Goal: Task Accomplishment & Management: Manage account settings

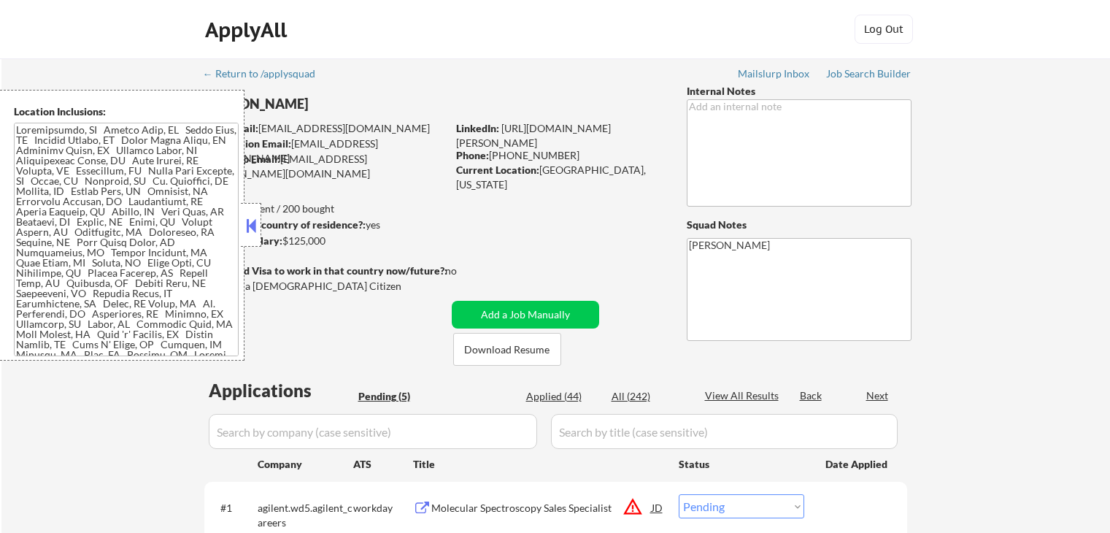
select select ""pending""
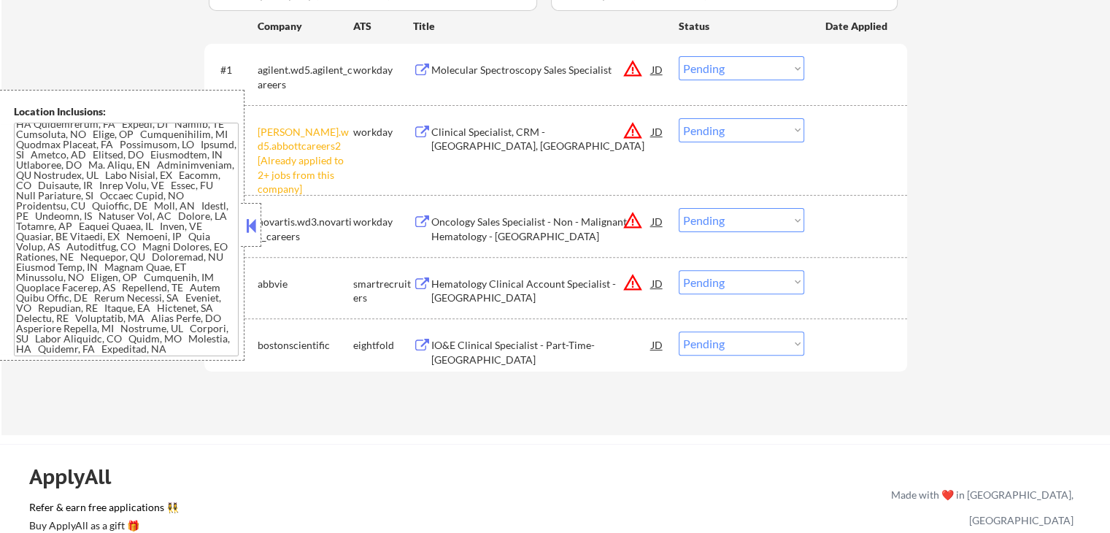
scroll to position [526, 0]
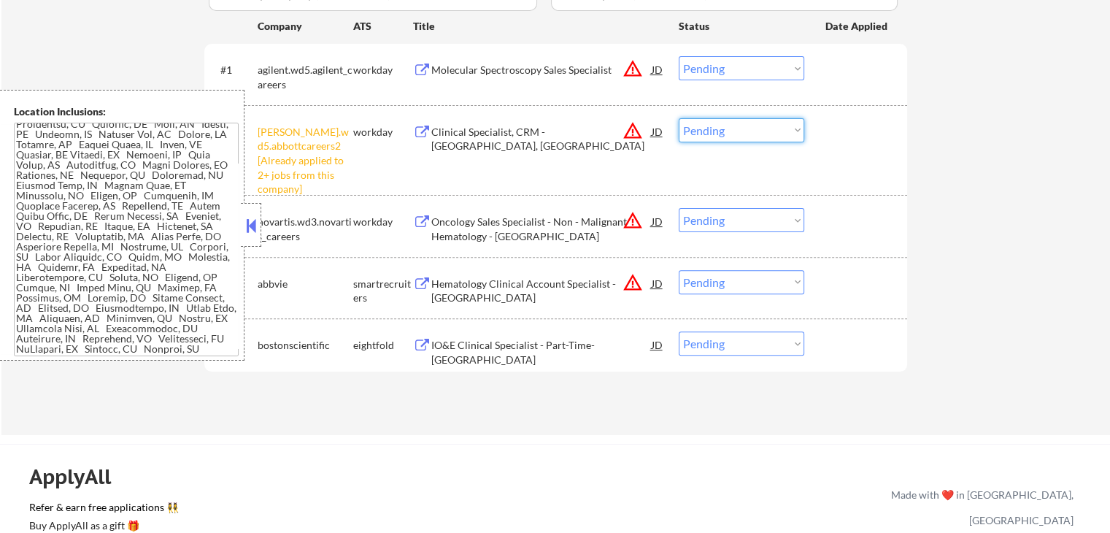
click at [712, 131] on select "Choose an option... Pending Applied Excluded (Questions) Excluded (Expired) Exc…" at bounding box center [742, 130] width 126 height 24
click at [679, 118] on select "Choose an option... Pending Applied Excluded (Questions) Excluded (Expired) Exc…" at bounding box center [742, 130] width 126 height 24
click at [627, 404] on div "Applications Pending (5) Excluded (193) Applied (44) All (242) View All Results…" at bounding box center [555, 173] width 703 height 467
select select ""pending""
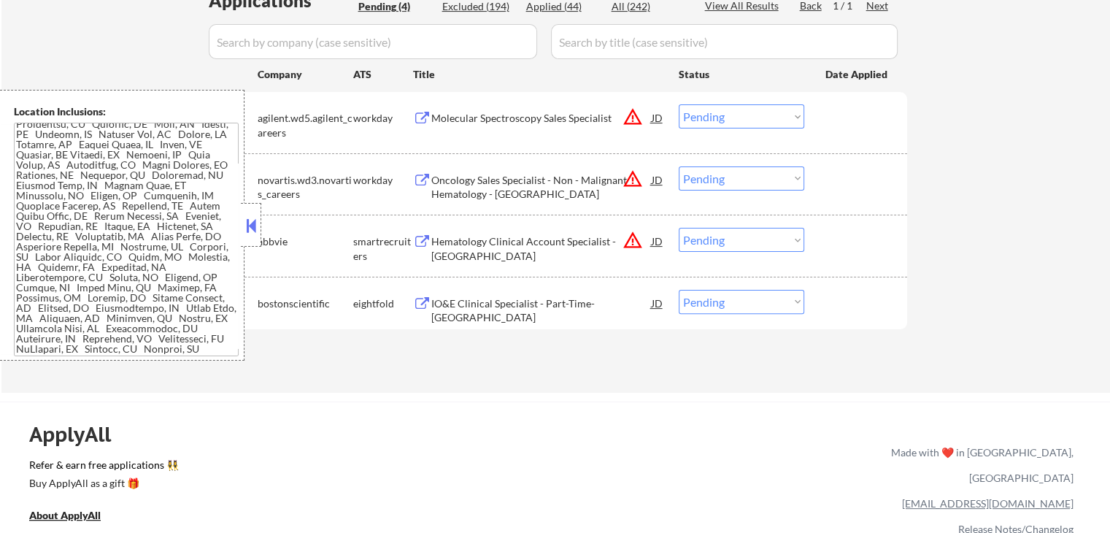
scroll to position [365, 0]
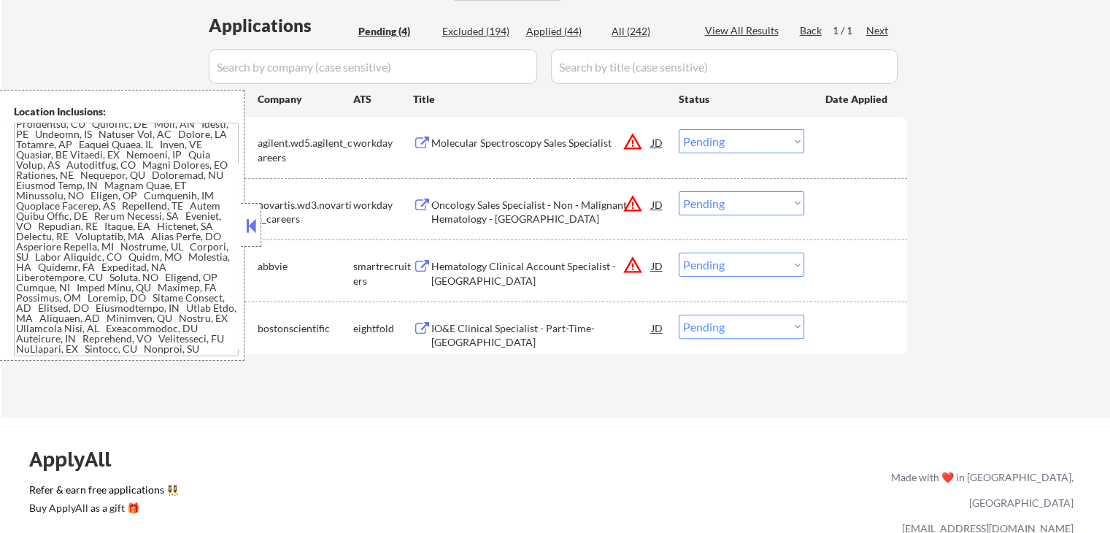
click at [535, 142] on div "Molecular Spectroscopy Sales Specialist" at bounding box center [541, 143] width 220 height 15
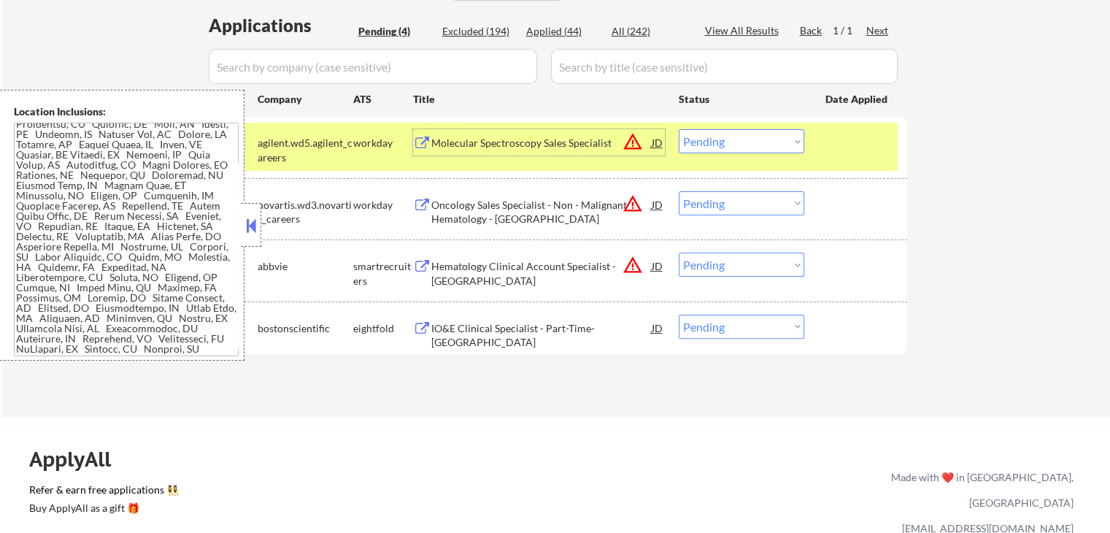
click at [534, 201] on div "Oncology Sales Specialist - Non - Malignant Hematology - [GEOGRAPHIC_DATA]" at bounding box center [541, 212] width 220 height 28
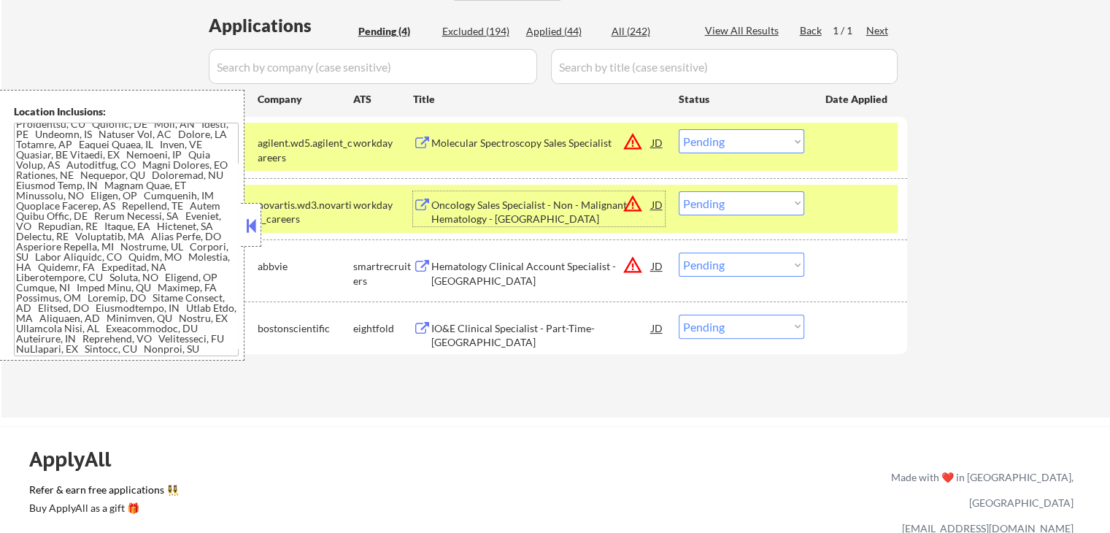
click at [742, 135] on select "Choose an option... Pending Applied Excluded (Questions) Excluded (Expired) Exc…" at bounding box center [742, 141] width 126 height 24
click at [679, 129] on select "Choose an option... Pending Applied Excluded (Questions) Excluded (Expired) Exc…" at bounding box center [742, 141] width 126 height 24
click at [582, 271] on div "Hematology Clinical Account Specialist - [GEOGRAPHIC_DATA]" at bounding box center [541, 273] width 220 height 28
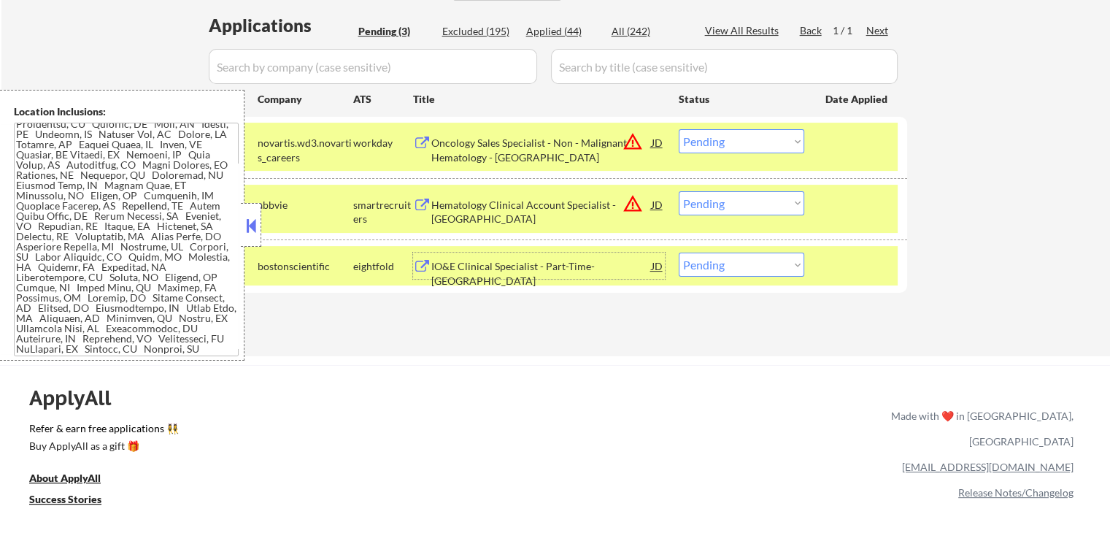
click at [724, 136] on select "Choose an option... Pending Applied Excluded (Questions) Excluded (Expired) Exc…" at bounding box center [742, 141] width 126 height 24
click at [679, 129] on select "Choose an option... Pending Applied Excluded (Questions) Excluded (Expired) Exc…" at bounding box center [742, 141] width 126 height 24
click at [579, 262] on div "IO&E Clinical Specialist - Part-Time- [GEOGRAPHIC_DATA]" at bounding box center [541, 273] width 220 height 28
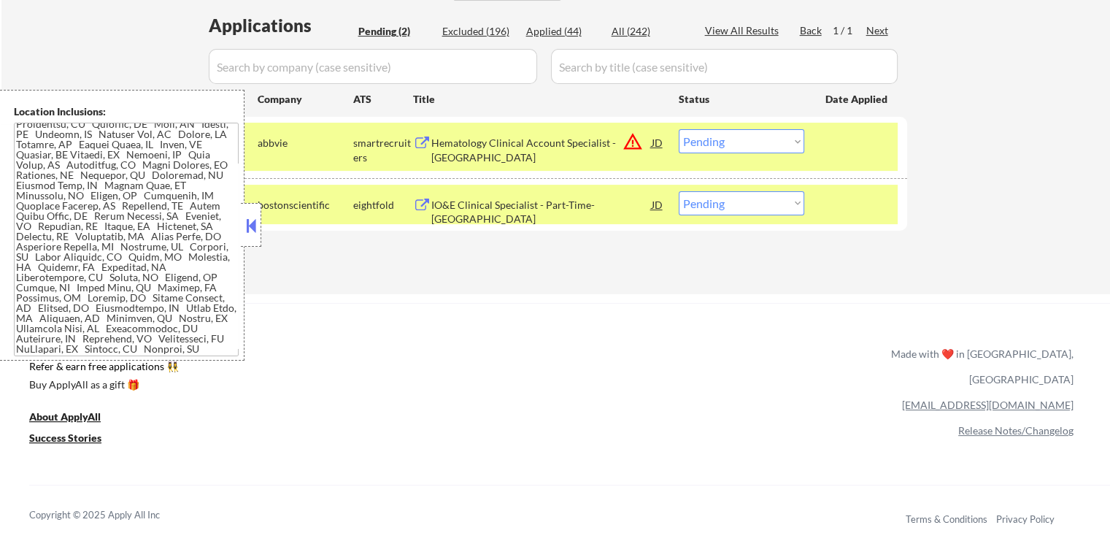
click at [747, 142] on select "Choose an option... Pending Applied Excluded (Questions) Excluded (Expired) Exc…" at bounding box center [742, 141] width 126 height 24
click at [679, 129] on select "Choose an option... Pending Applied Excluded (Questions) Excluded (Expired) Exc…" at bounding box center [742, 141] width 126 height 24
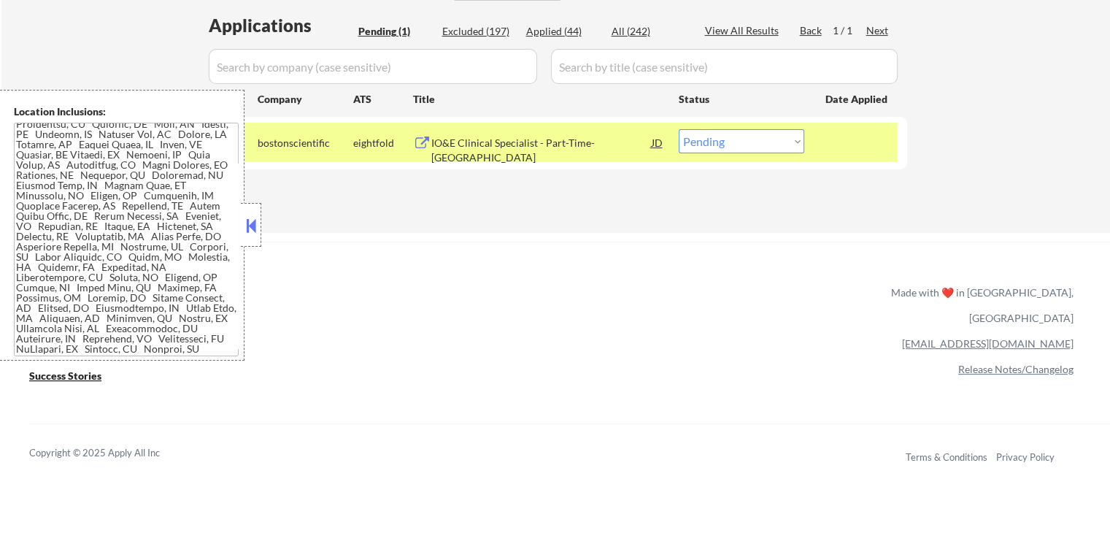
drag, startPoint x: 695, startPoint y: 147, endPoint x: 698, endPoint y: 153, distance: 7.5
click at [698, 153] on div "#1 bostonscientific eightfold IO&E Clinical Specialist - Part-Time- [GEOGRAPHIC…" at bounding box center [553, 142] width 689 height 39
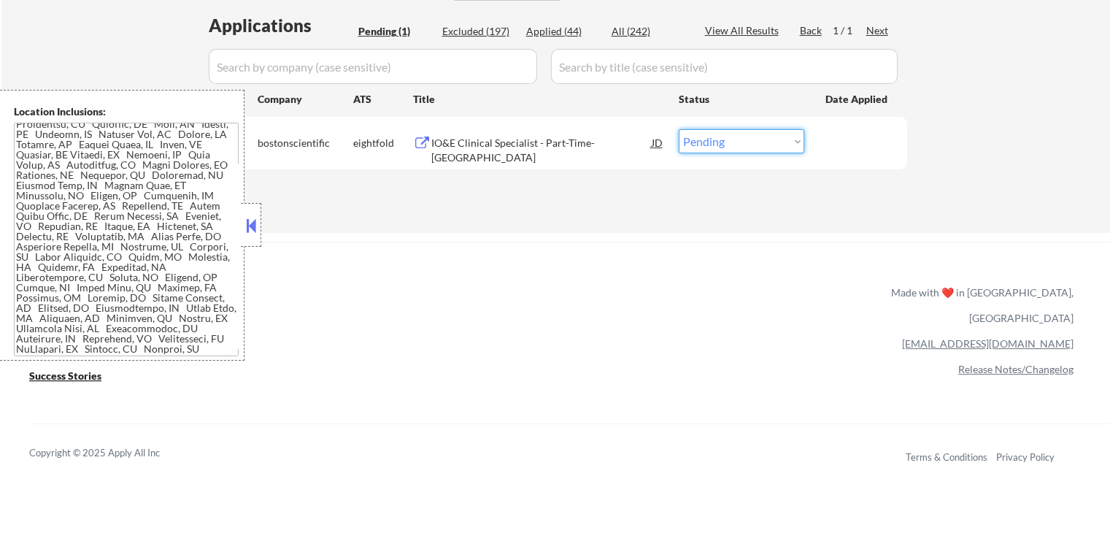
select select ""excluded__salary_""
click at [679, 129] on select "Choose an option... Pending Applied Excluded (Questions) Excluded (Expired) Exc…" at bounding box center [742, 141] width 126 height 24
click at [647, 310] on div "ApplyAll Refer & earn free applications 👯‍♀️ Buy ApplyAll as a gift 🎁 About App…" at bounding box center [555, 367] width 1110 height 231
